Goal: Information Seeking & Learning: Check status

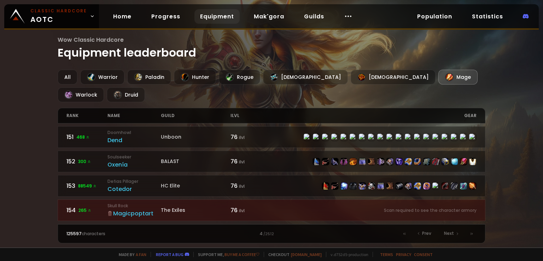
scroll to position [195, 0]
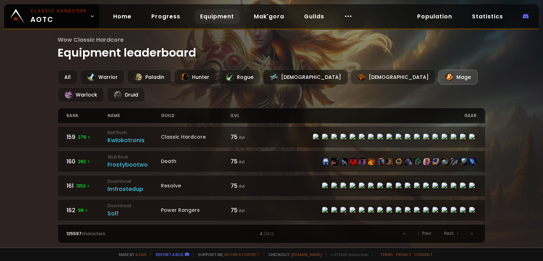
click at [285, 77] on div "[DEMOGRAPHIC_DATA]" at bounding box center [305, 77] width 85 height 15
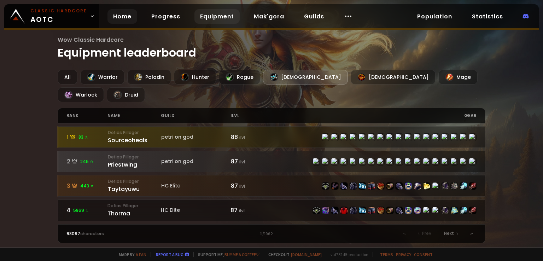
click at [126, 16] on link "Home" at bounding box center [122, 16] width 30 height 14
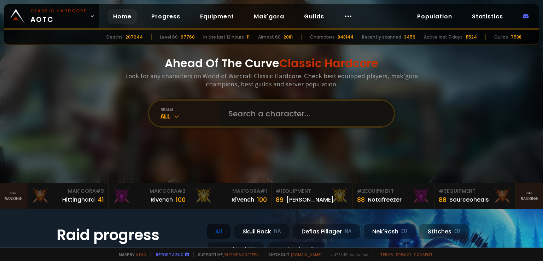
click at [281, 118] on input "text" at bounding box center [304, 113] width 161 height 25
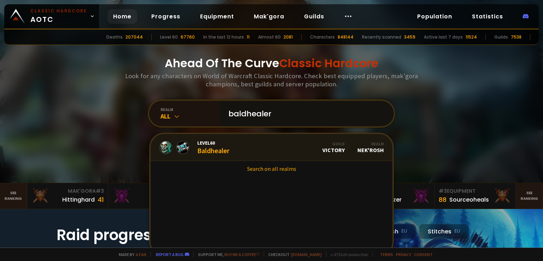
type input "baldhealer"
click at [222, 146] on div "Level 60 Baldhealer" at bounding box center [213, 147] width 32 height 15
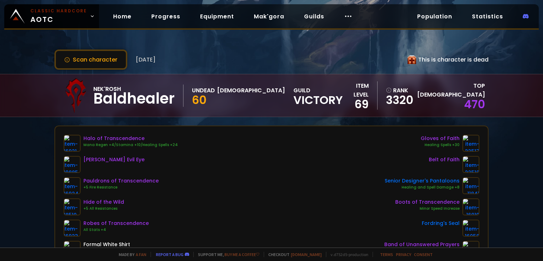
drag, startPoint x: 133, startPoint y: 58, endPoint x: 180, endPoint y: 60, distance: 46.4
click at [180, 60] on div "Scan character [DATE] This is character is dead" at bounding box center [271, 59] width 434 height 20
click at [179, 59] on div "Scan character [DATE] This is character is dead" at bounding box center [271, 59] width 434 height 20
drag, startPoint x: 175, startPoint y: 58, endPoint x: 136, endPoint y: 55, distance: 39.7
click at [136, 55] on div "Scan character [DATE] This is character is dead" at bounding box center [271, 59] width 434 height 20
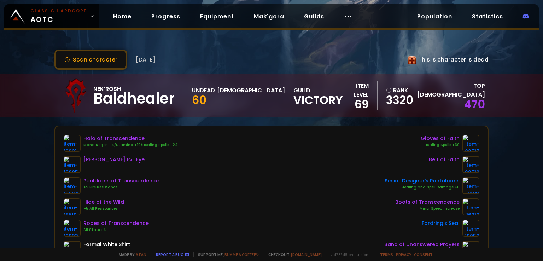
click at [156, 52] on div "Scan character [DATE]" at bounding box center [104, 59] width 101 height 20
drag, startPoint x: 174, startPoint y: 58, endPoint x: 134, endPoint y: 55, distance: 40.1
click at [134, 55] on div "Scan character [DATE] This is character is dead" at bounding box center [271, 59] width 434 height 20
click at [149, 55] on span "[DATE]" at bounding box center [146, 59] width 20 height 9
click at [176, 56] on div "Scan character [DATE] This is character is dead" at bounding box center [271, 59] width 434 height 20
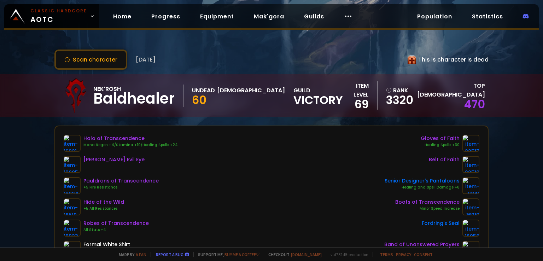
click at [156, 60] on span "[DATE]" at bounding box center [146, 59] width 20 height 9
drag, startPoint x: 414, startPoint y: 59, endPoint x: 482, endPoint y: 57, distance: 67.9
click at [482, 57] on div "This is character is dead" at bounding box center [448, 59] width 81 height 9
click at [489, 57] on div "Scan character [DATE] This is character is dead [PERSON_NAME] Undead Priest 60 …" at bounding box center [271, 123] width 543 height 247
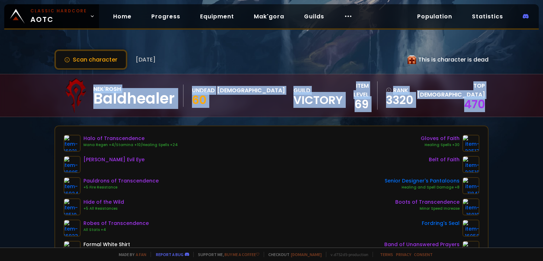
drag, startPoint x: 91, startPoint y: 98, endPoint x: 492, endPoint y: 94, distance: 400.9
click at [492, 94] on div "Nek'Rosh Baldhealer Undead Priest 60 guild Victory item level 69 rank 3320 Top …" at bounding box center [271, 95] width 543 height 43
click at [491, 102] on div "Nek'Rosh Baldhealer Undead Priest 60 guild Victory item level 69 rank 3320 Top …" at bounding box center [271, 95] width 543 height 43
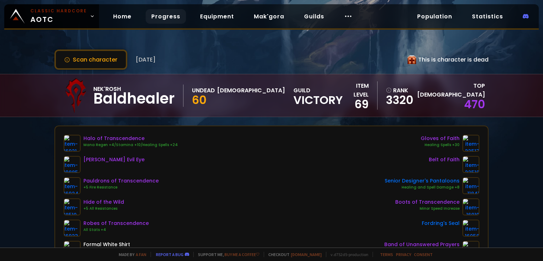
click at [163, 16] on link "Progress" at bounding box center [166, 16] width 40 height 14
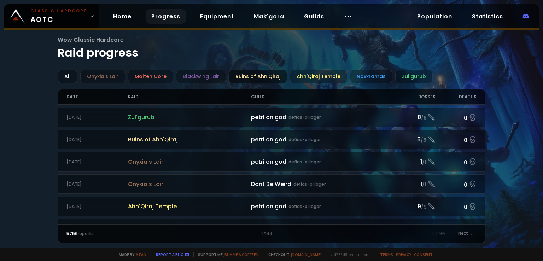
click at [257, 76] on div "Ruins of Ahn'Qiraj" at bounding box center [258, 77] width 58 height 14
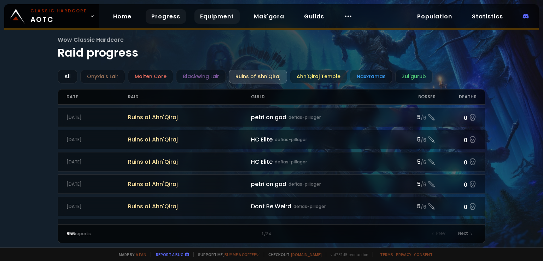
click at [204, 15] on link "Equipment" at bounding box center [216, 16] width 45 height 14
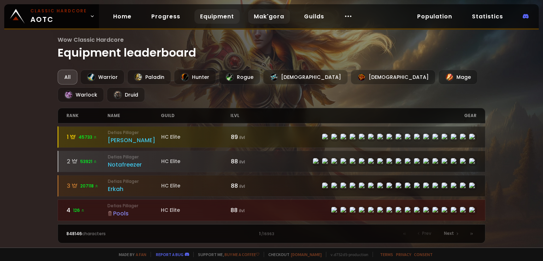
click at [266, 19] on link "Mak'gora" at bounding box center [269, 16] width 42 height 14
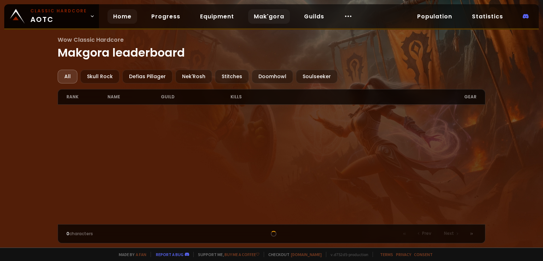
click at [118, 18] on link "Home" at bounding box center [122, 16] width 30 height 14
